Goal: Navigation & Orientation: Understand site structure

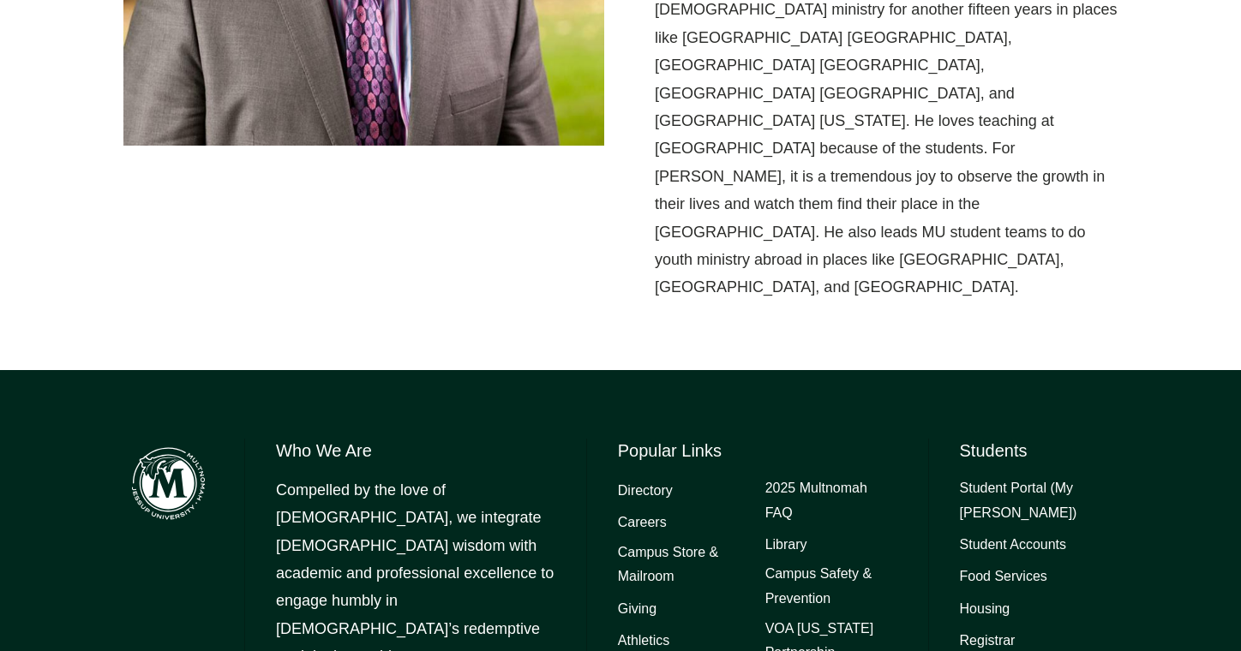
scroll to position [892, 0]
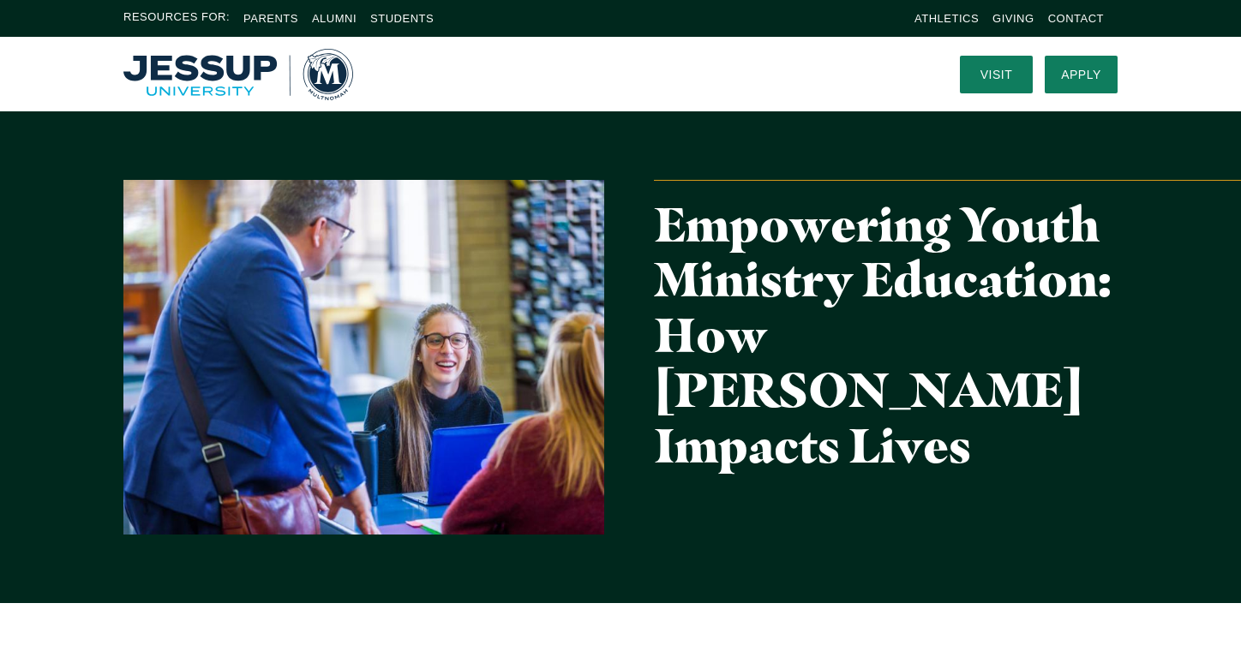
click at [201, 73] on img "Home" at bounding box center [238, 74] width 230 height 51
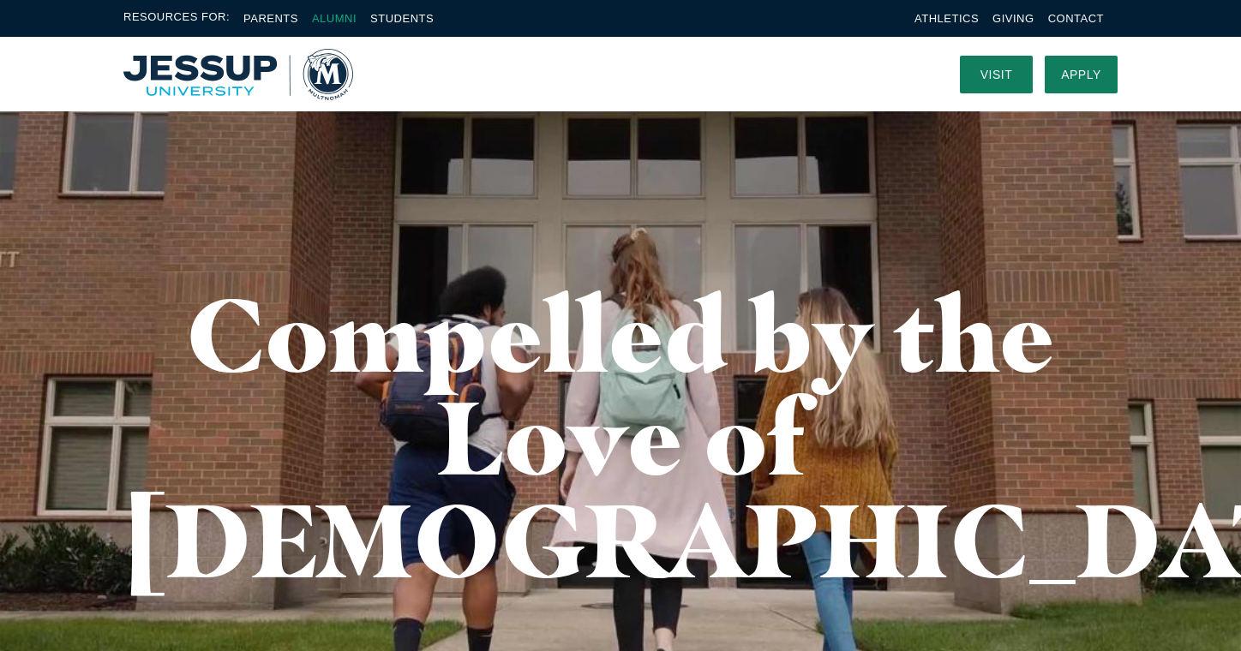
click at [327, 18] on link "Alumni" at bounding box center [334, 18] width 45 height 13
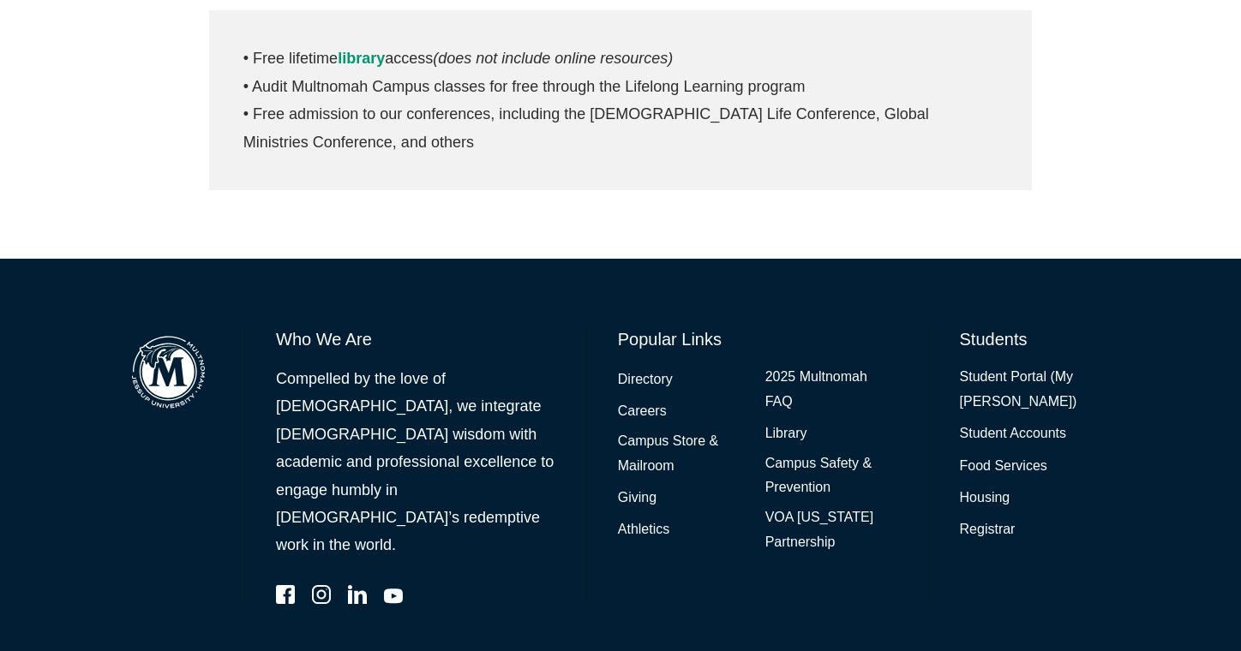
scroll to position [966, 0]
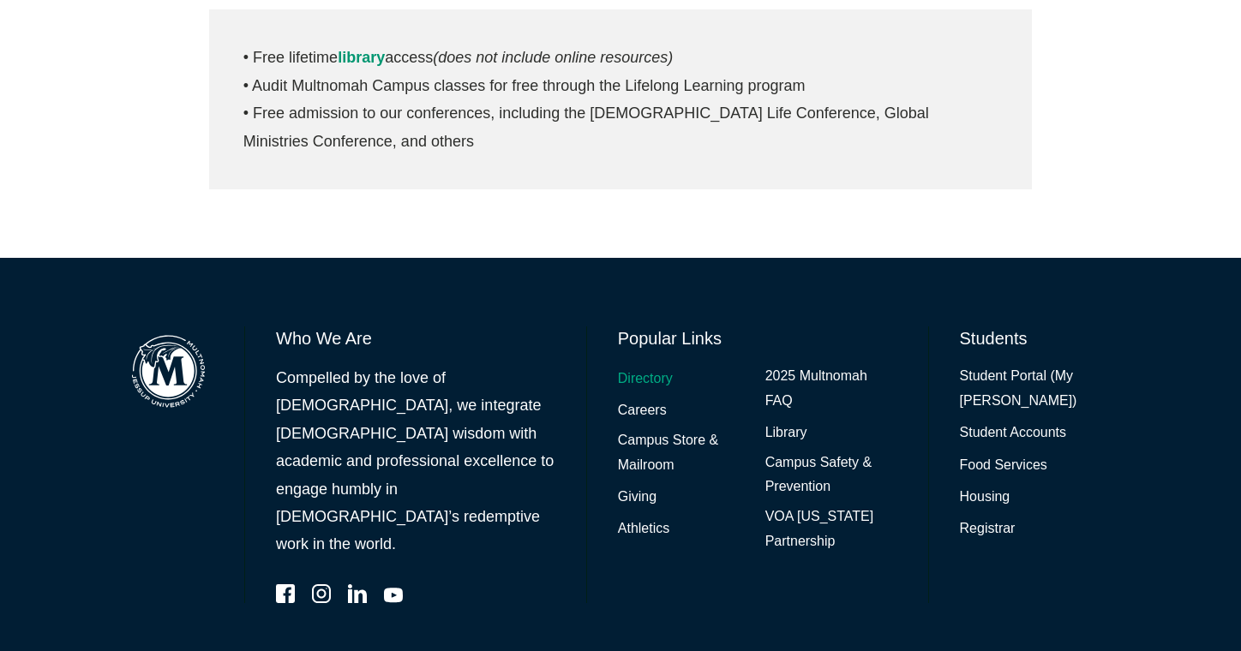
click at [643, 367] on link "Directory" at bounding box center [645, 379] width 55 height 25
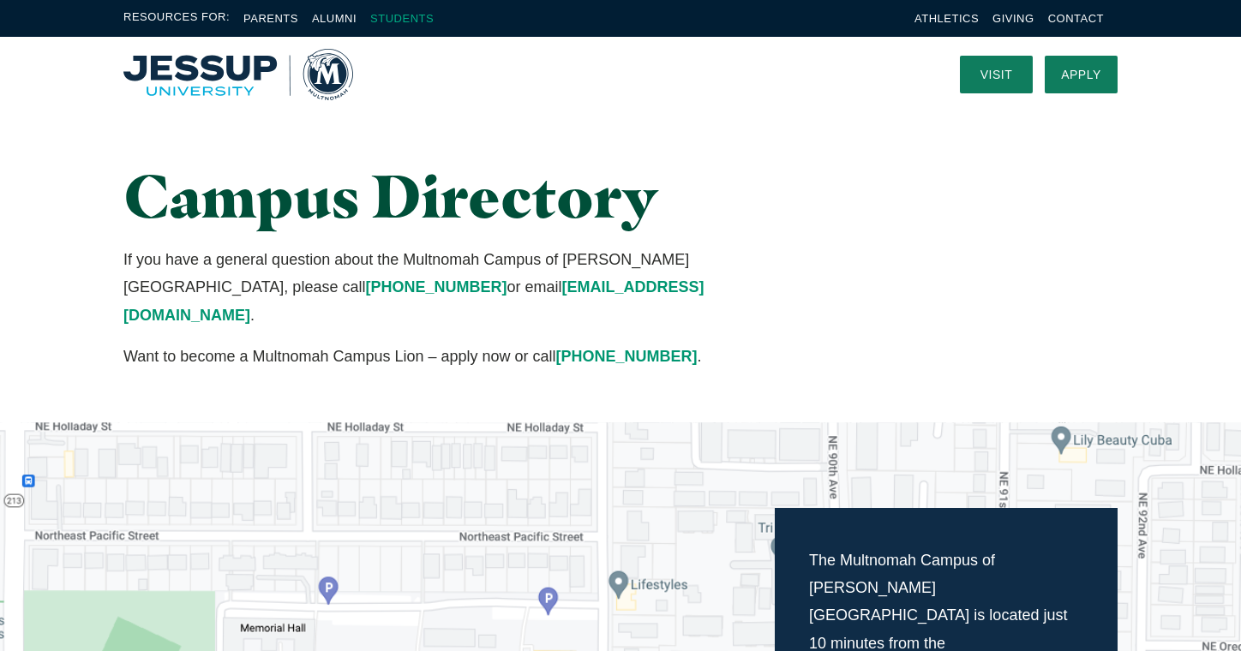
click at [392, 22] on link "Students" at bounding box center [401, 18] width 63 height 13
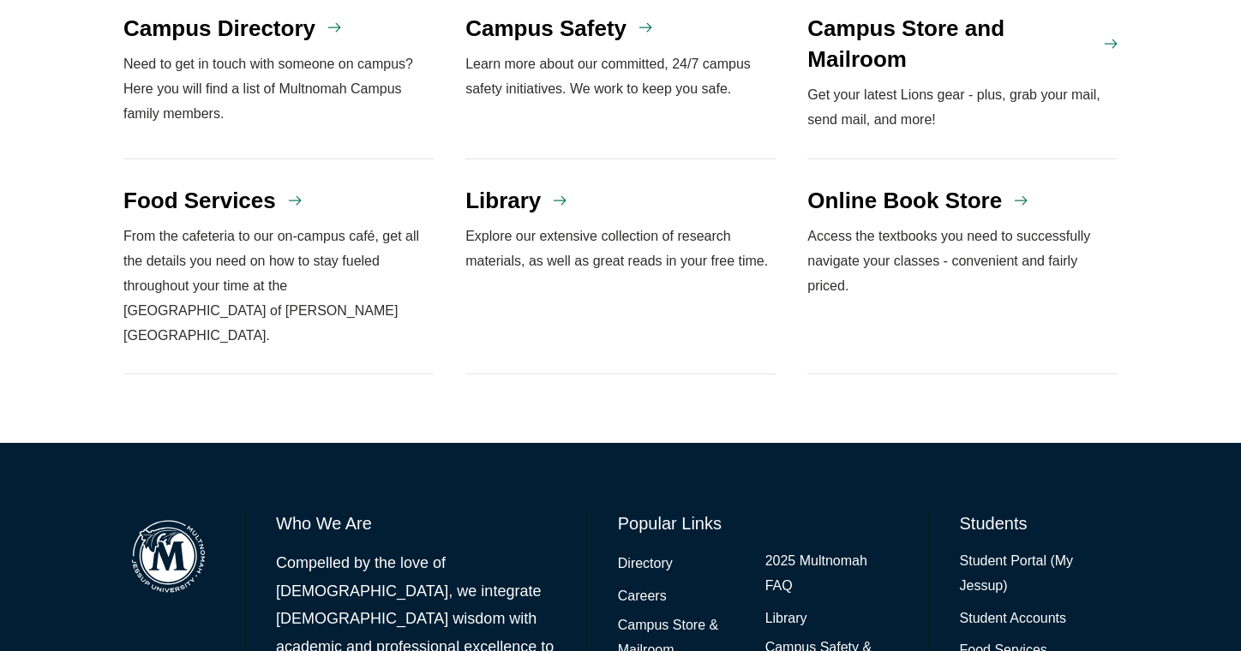
scroll to position [1661, 0]
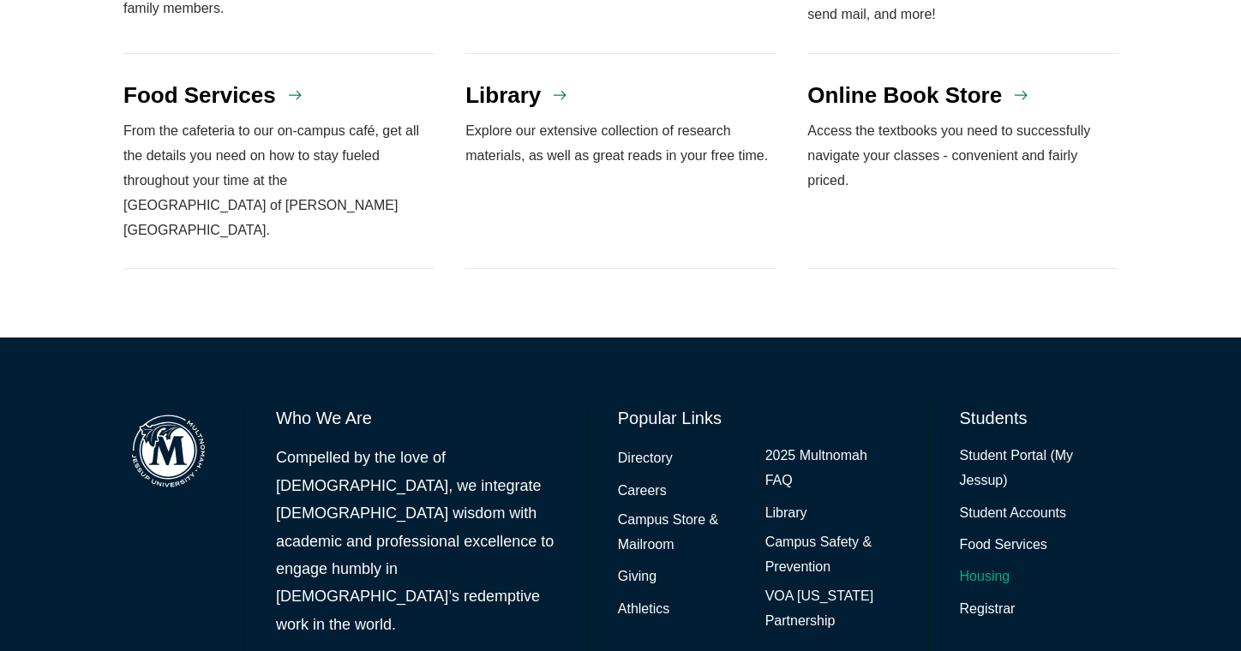
click at [979, 565] on link "Housing" at bounding box center [985, 577] width 51 height 25
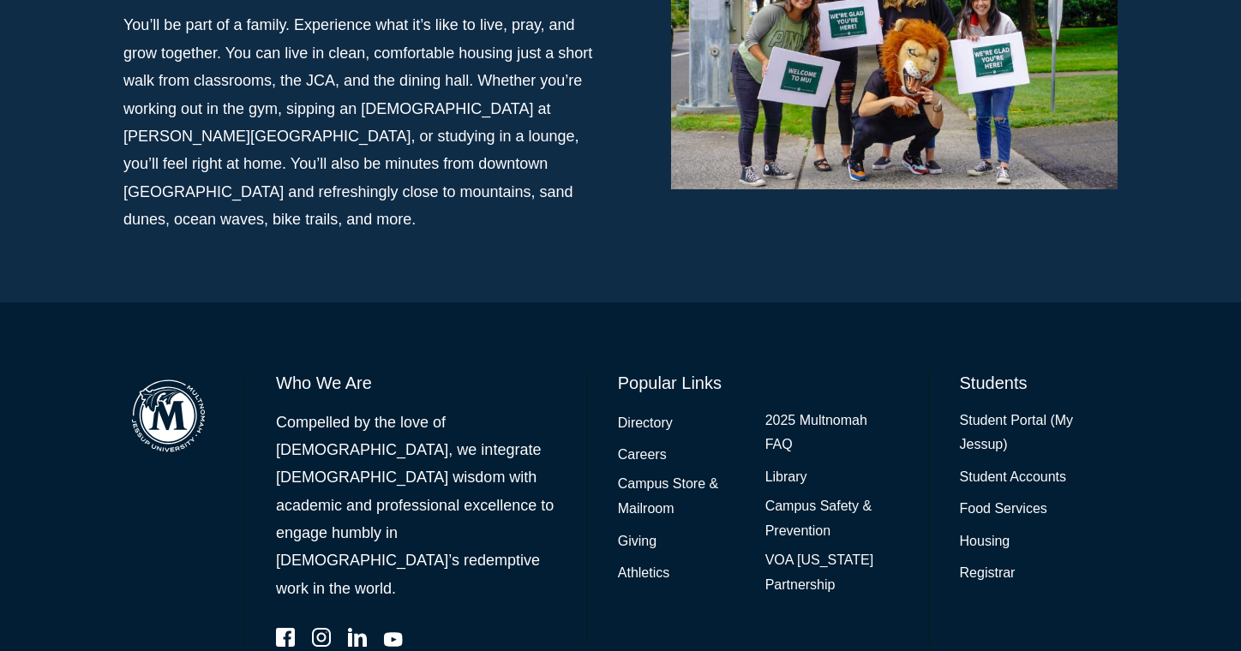
scroll to position [1325, 0]
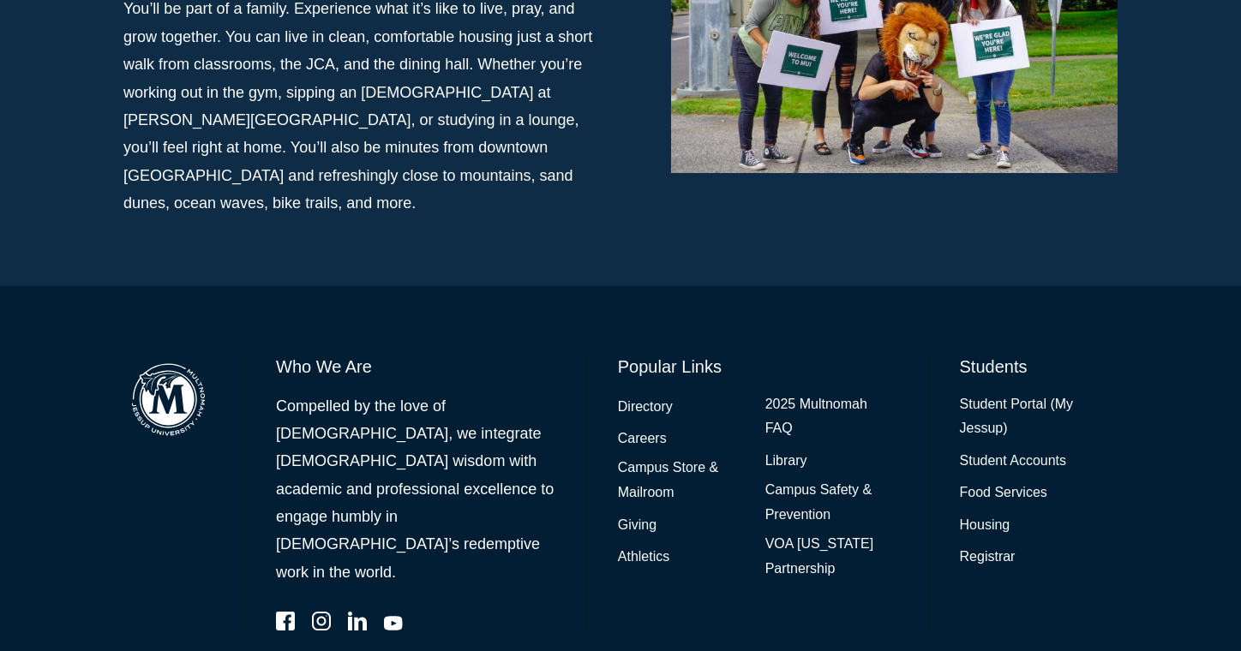
click at [184, 355] on img at bounding box center [168, 400] width 90 height 90
click at [154, 355] on img at bounding box center [168, 400] width 90 height 90
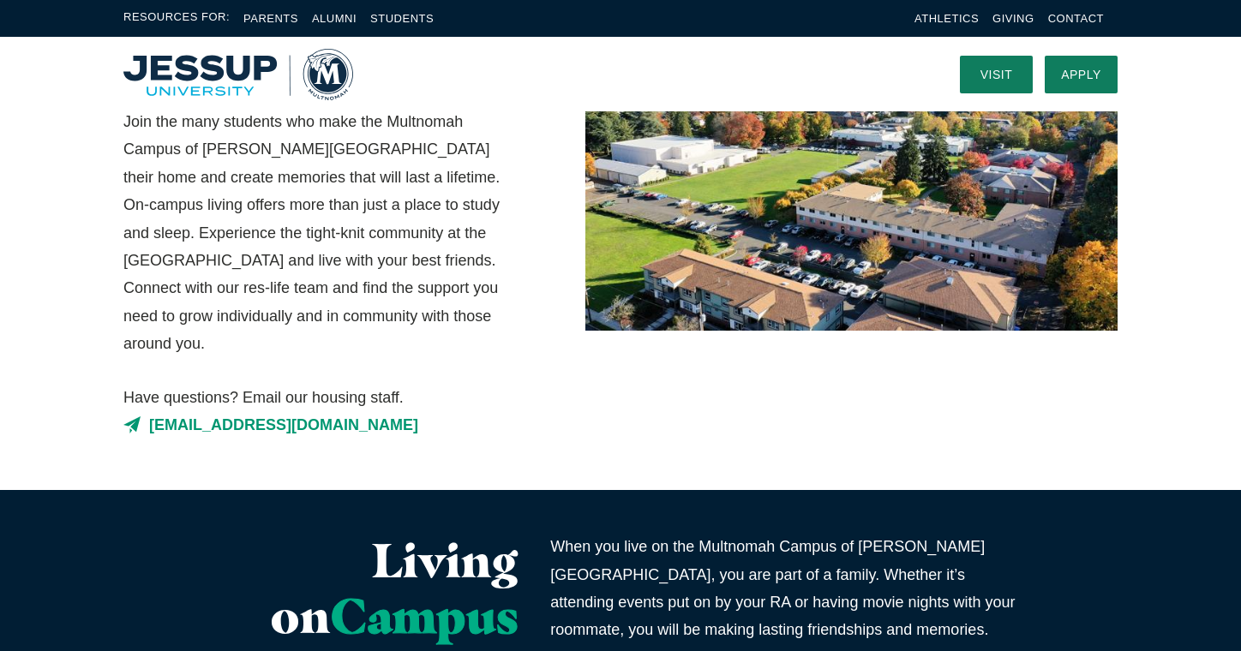
scroll to position [0, 0]
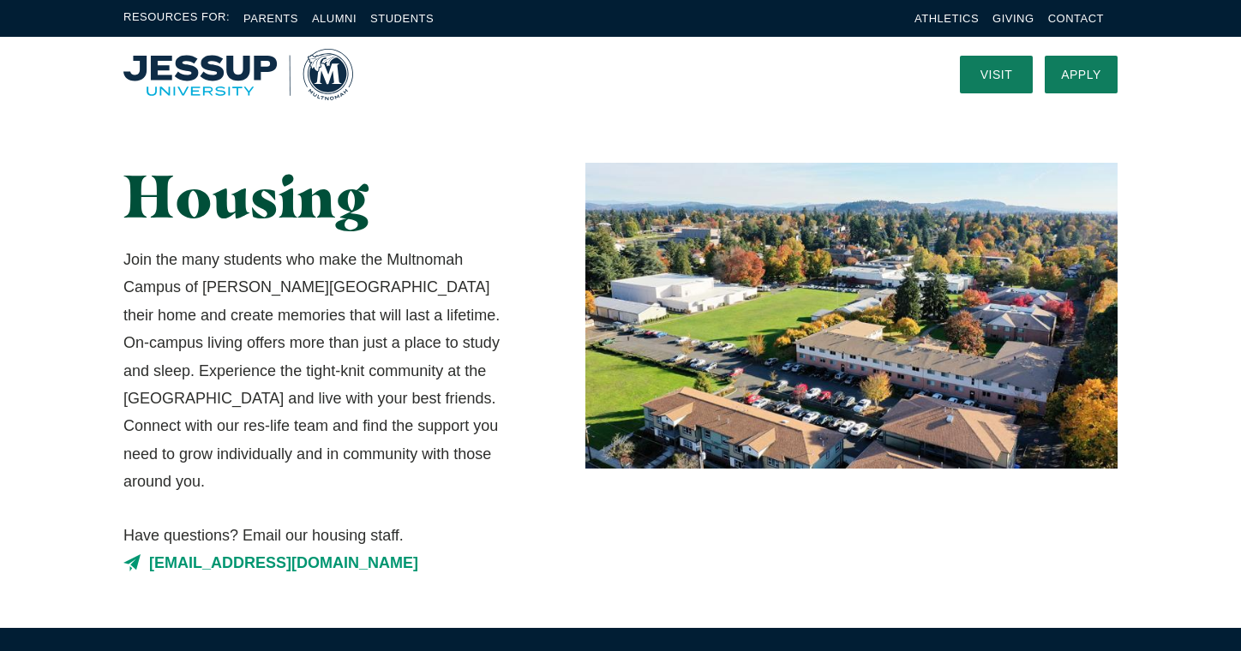
click at [210, 78] on img "Home" at bounding box center [238, 74] width 230 height 51
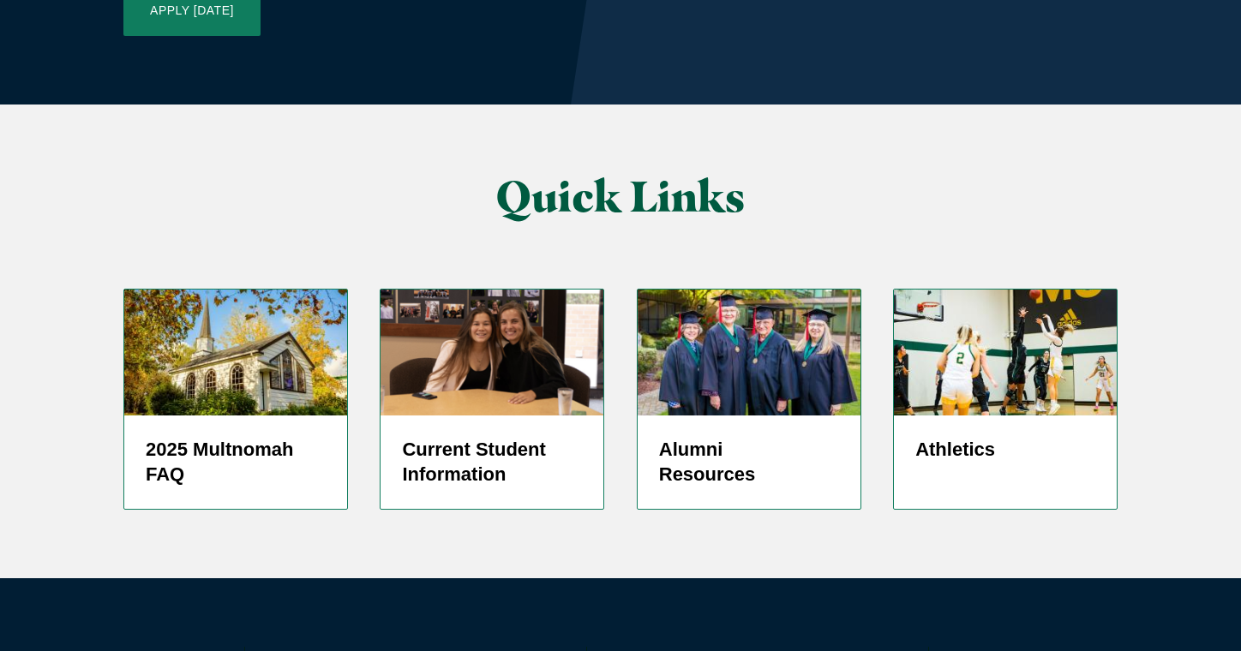
scroll to position [4205, 0]
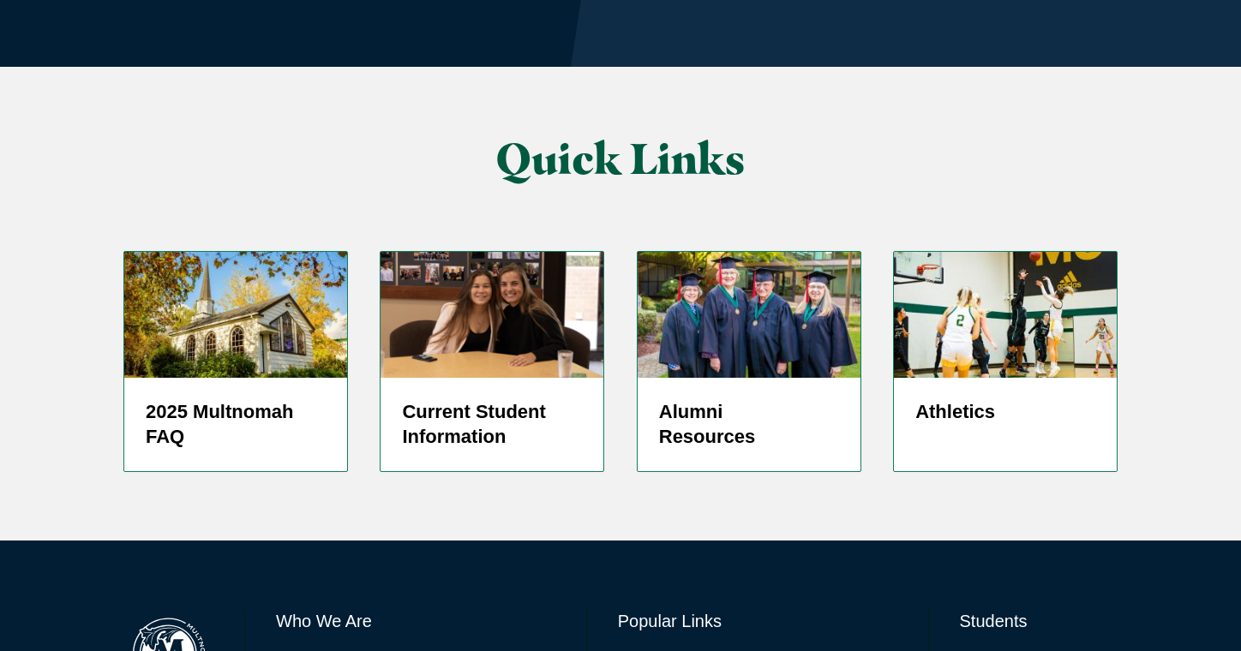
click at [630, 649] on link "Directory" at bounding box center [645, 661] width 55 height 25
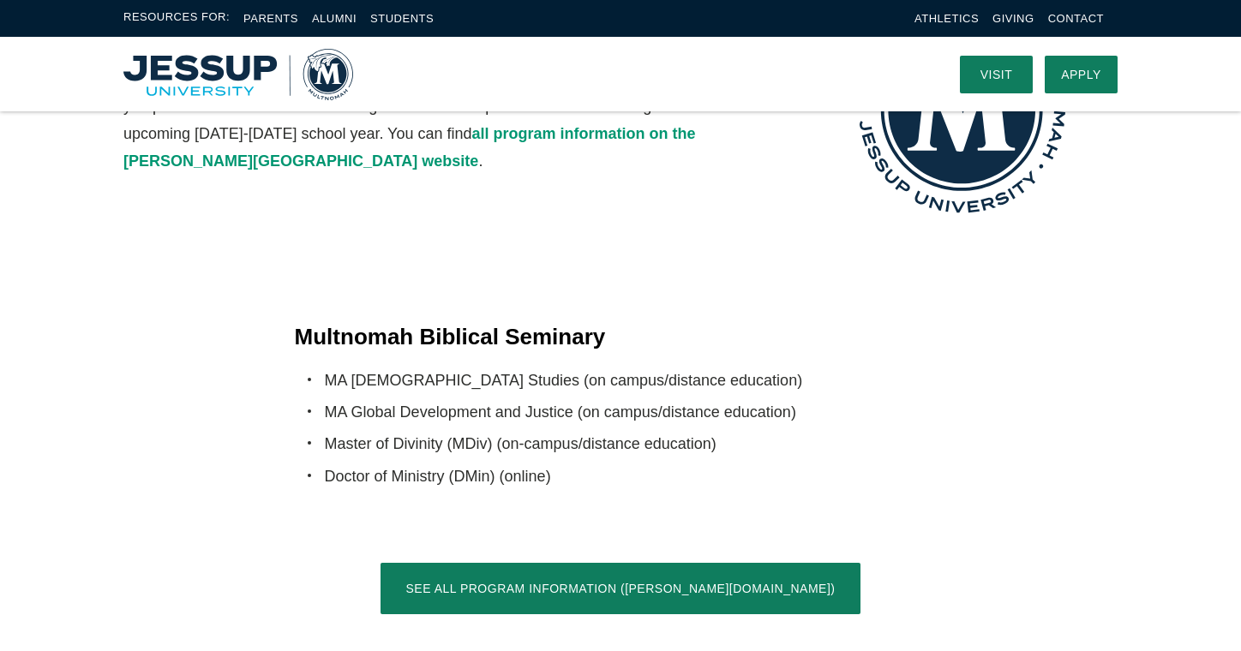
scroll to position [3233, 0]
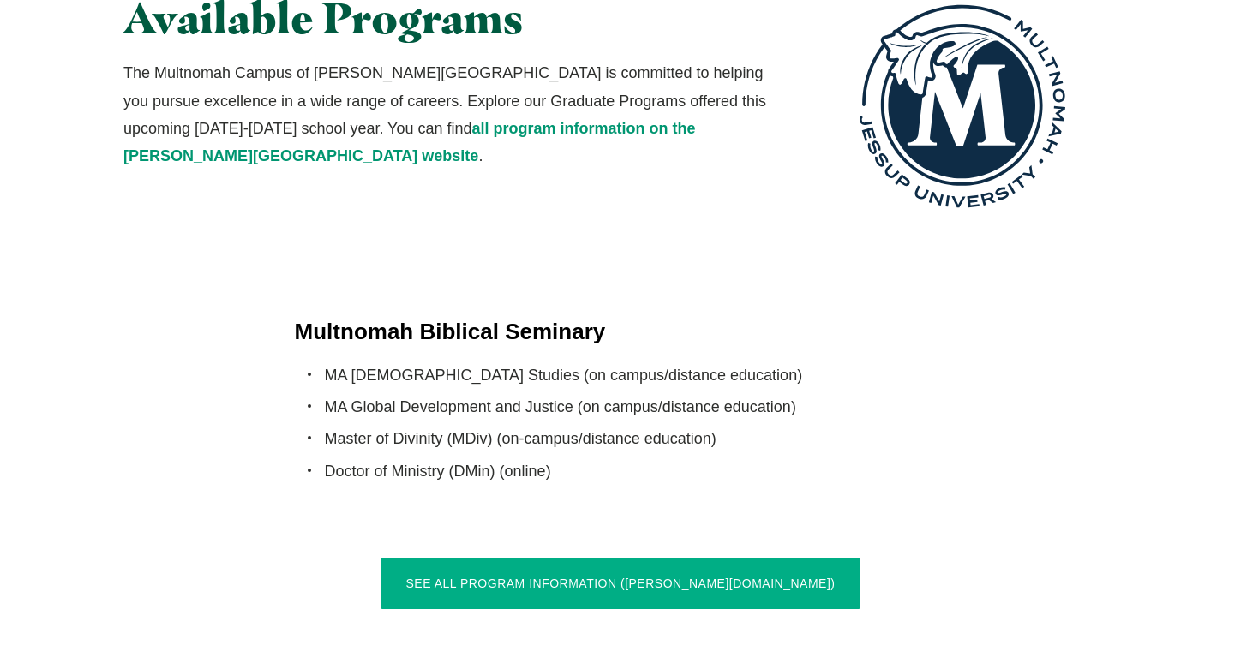
click at [585, 558] on link "See All Program Information ([PERSON_NAME][DOMAIN_NAME])" at bounding box center [620, 583] width 481 height 51
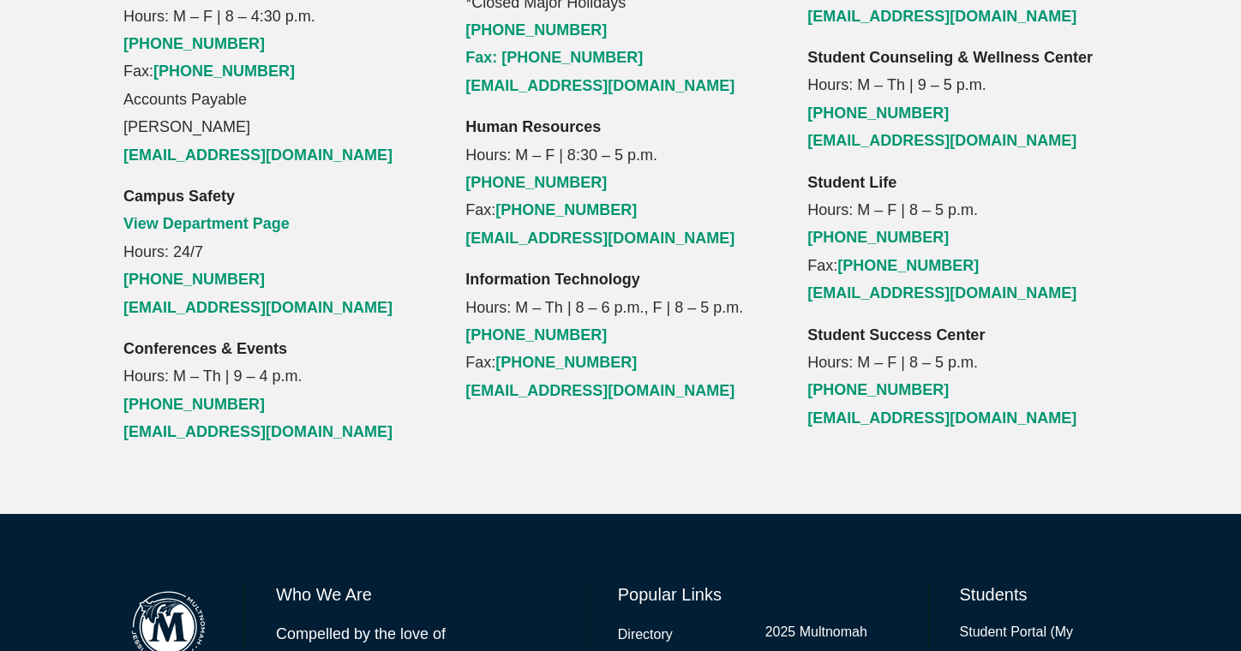
scroll to position [2180, 0]
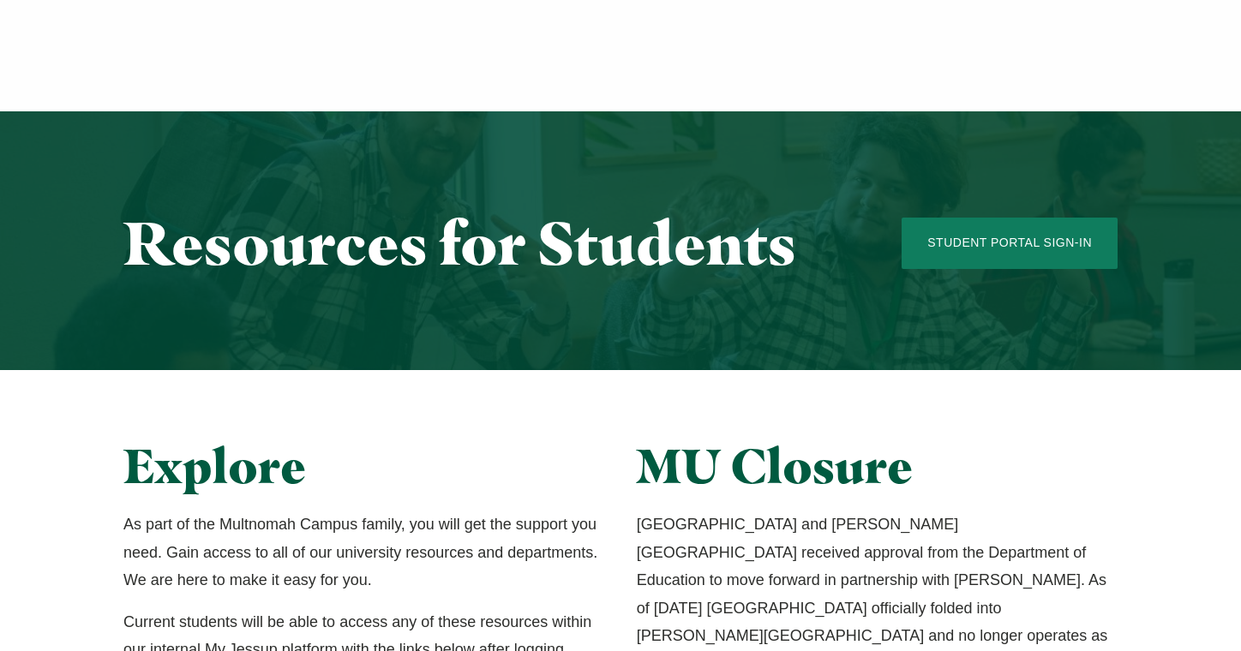
scroll to position [1661, 0]
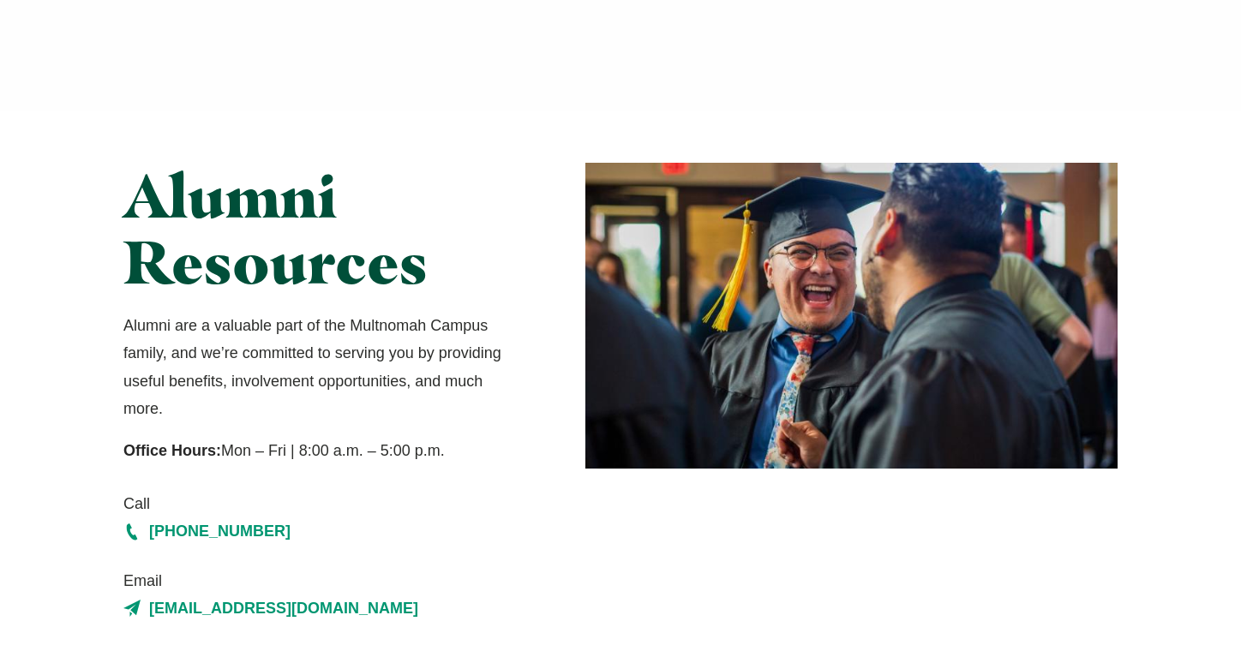
scroll to position [966, 0]
